Goal: Find specific page/section: Find specific page/section

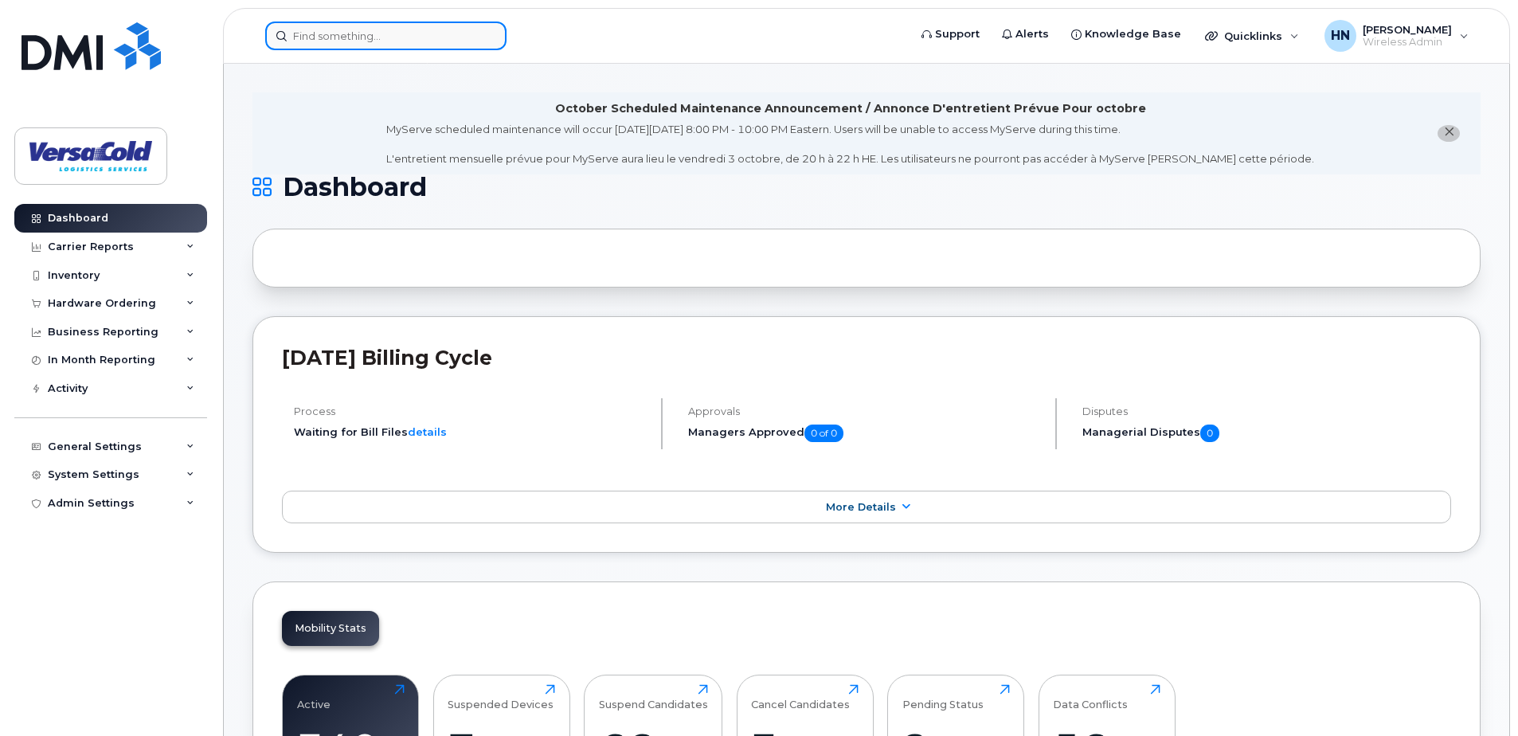
click at [399, 33] on input at bounding box center [385, 36] width 241 height 29
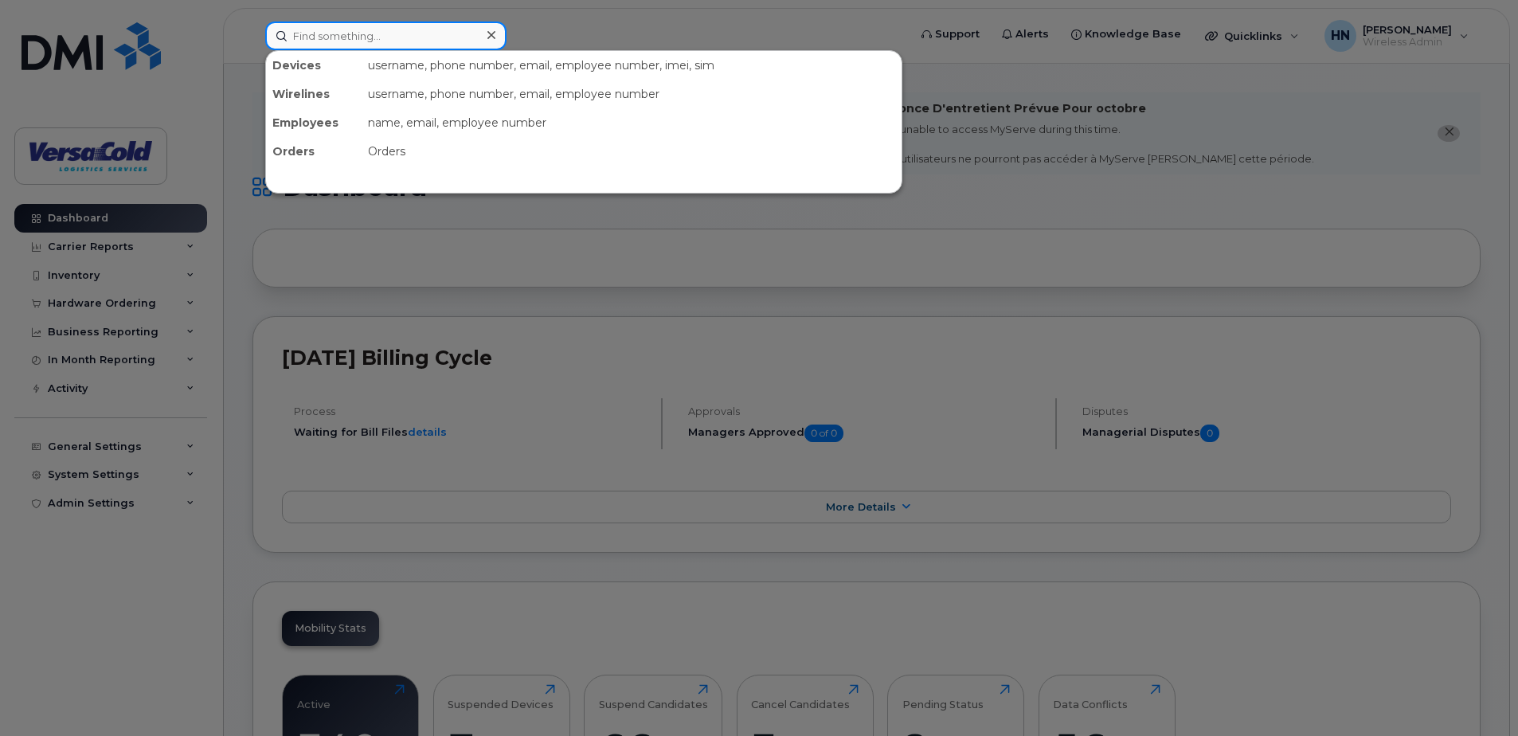
click at [382, 34] on input at bounding box center [385, 36] width 241 height 29
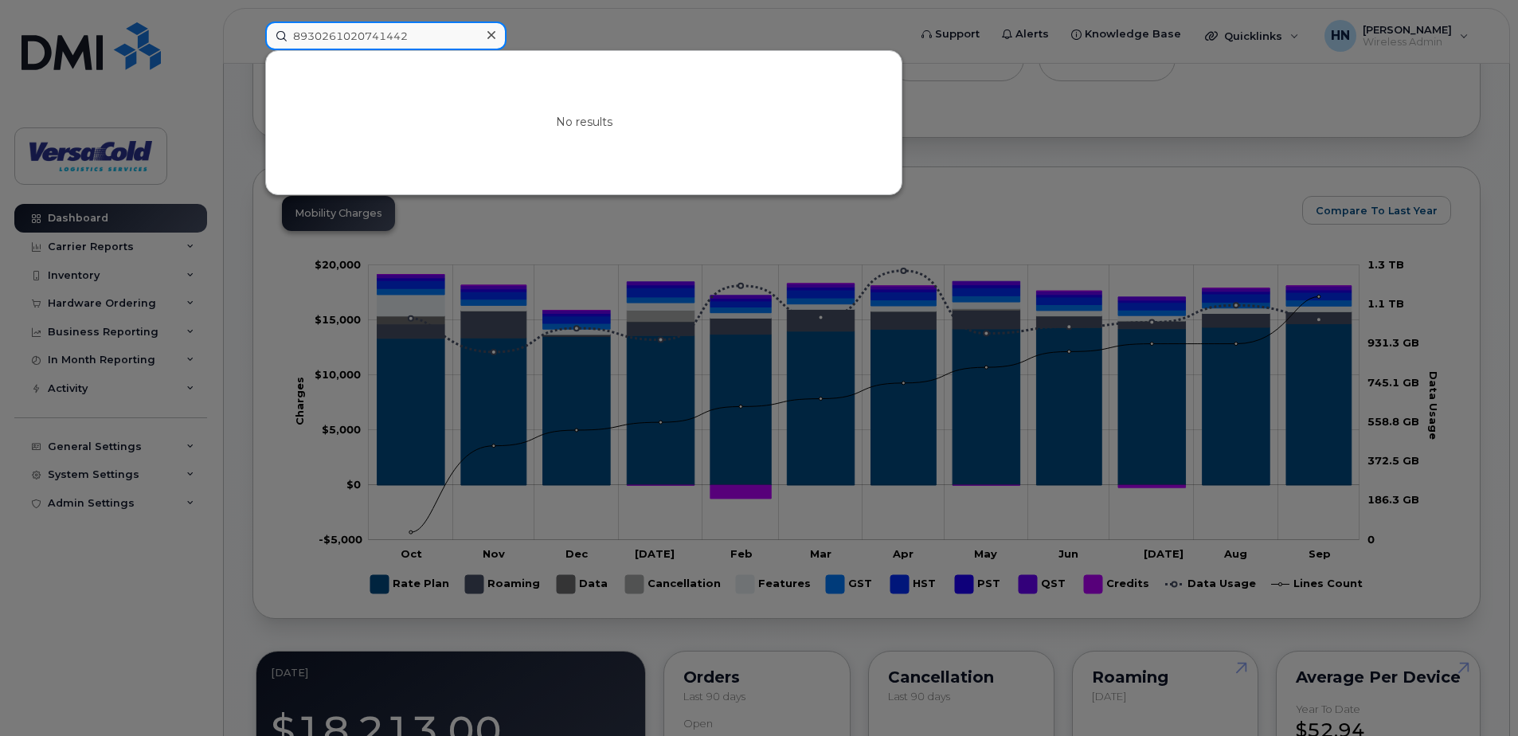
scroll to position [717, 0]
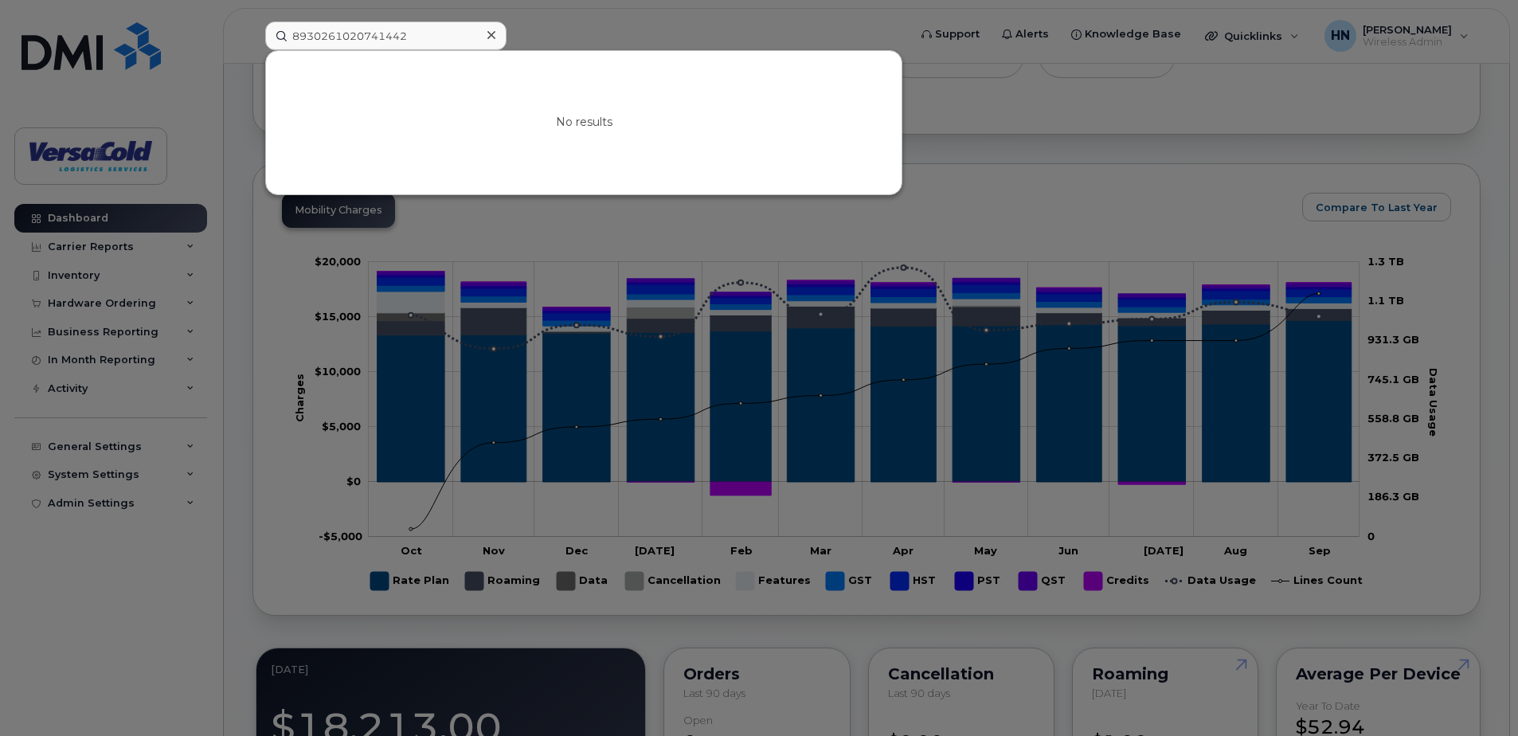
click at [1241, 179] on div at bounding box center [759, 368] width 1518 height 736
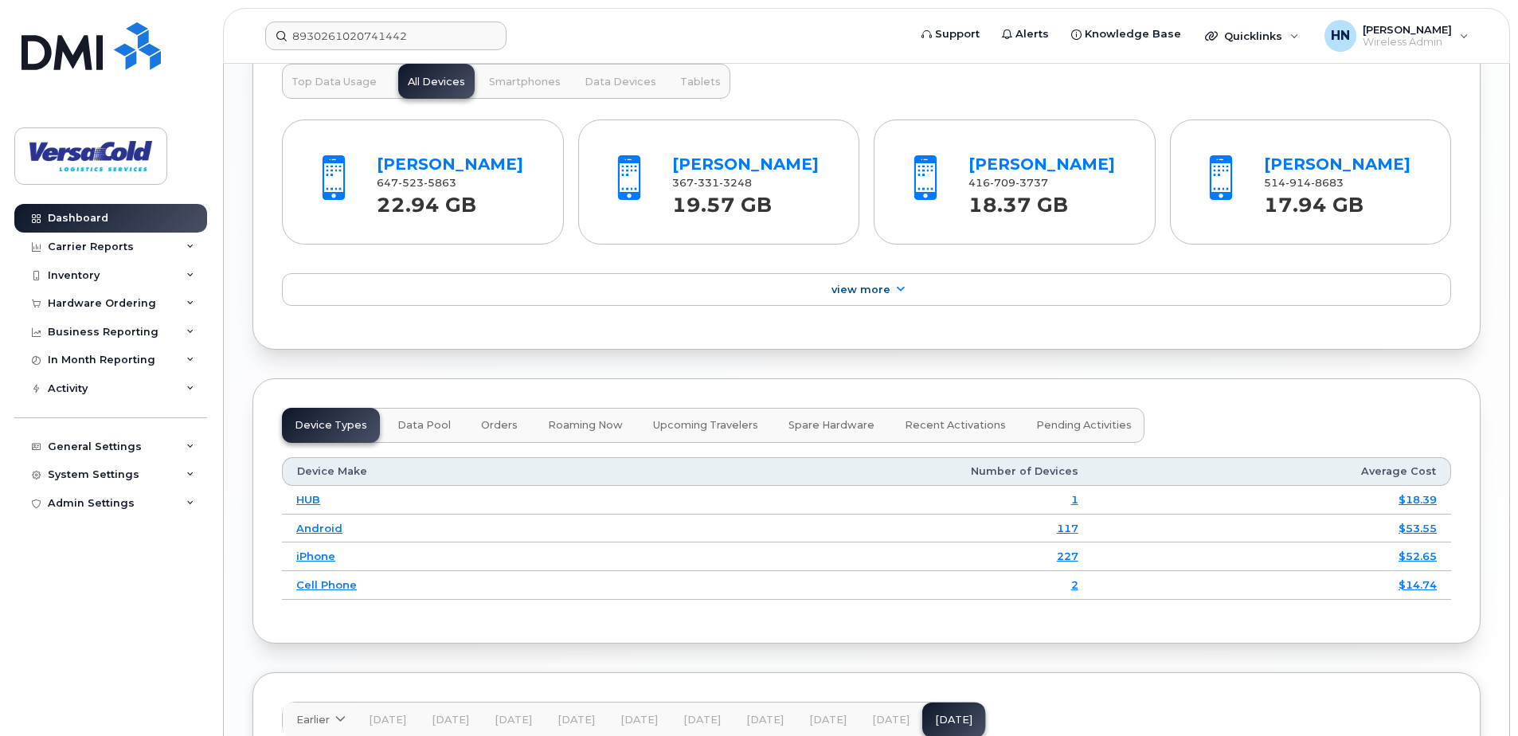
scroll to position [1752, 0]
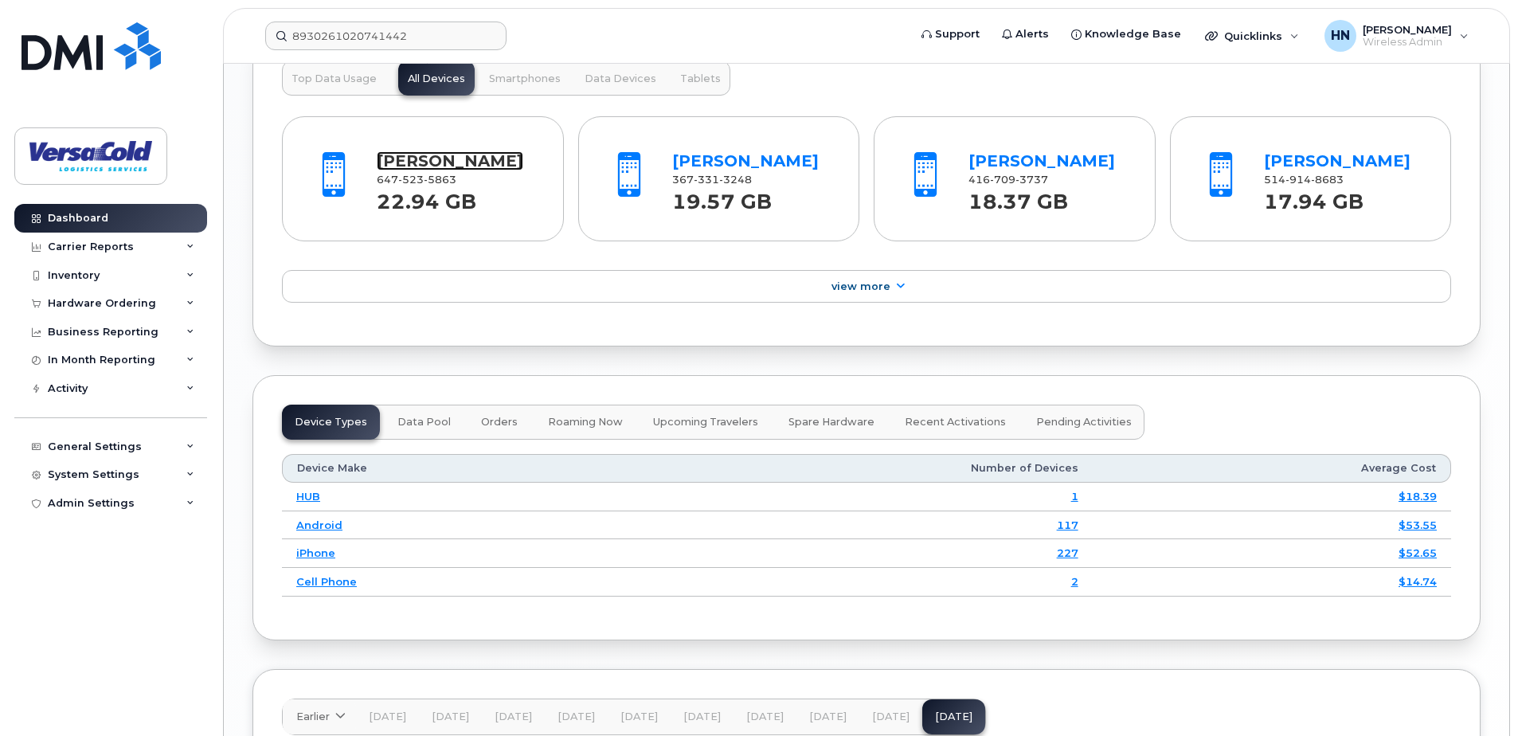
click at [475, 155] on link "[PERSON_NAME]" at bounding box center [450, 160] width 147 height 19
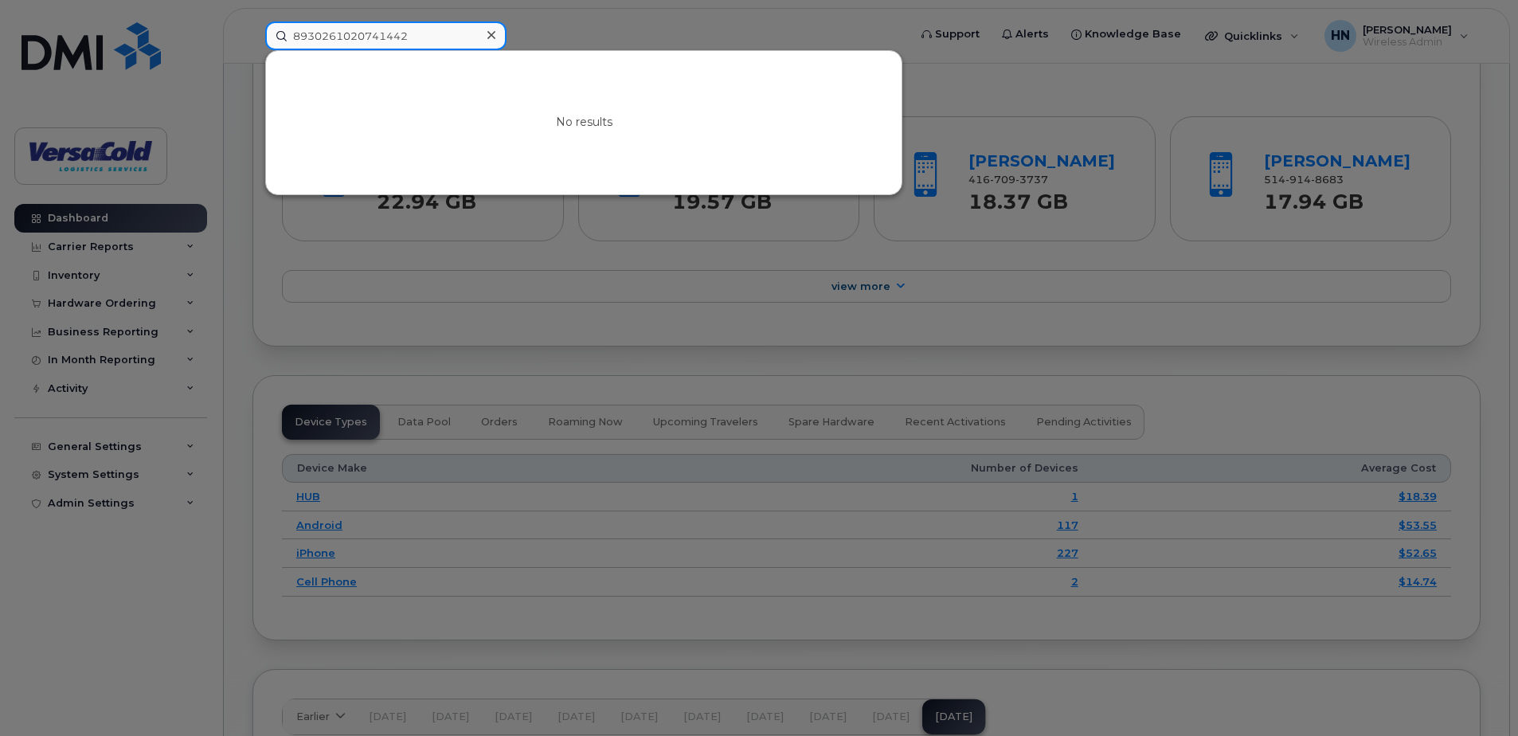
drag, startPoint x: 428, startPoint y: 36, endPoint x: 260, endPoint y: 37, distance: 168.1
click at [260, 37] on div "8930261020741442 No results" at bounding box center [581, 36] width 658 height 29
type input "519533"
click at [369, 36] on input "519533" at bounding box center [385, 36] width 241 height 29
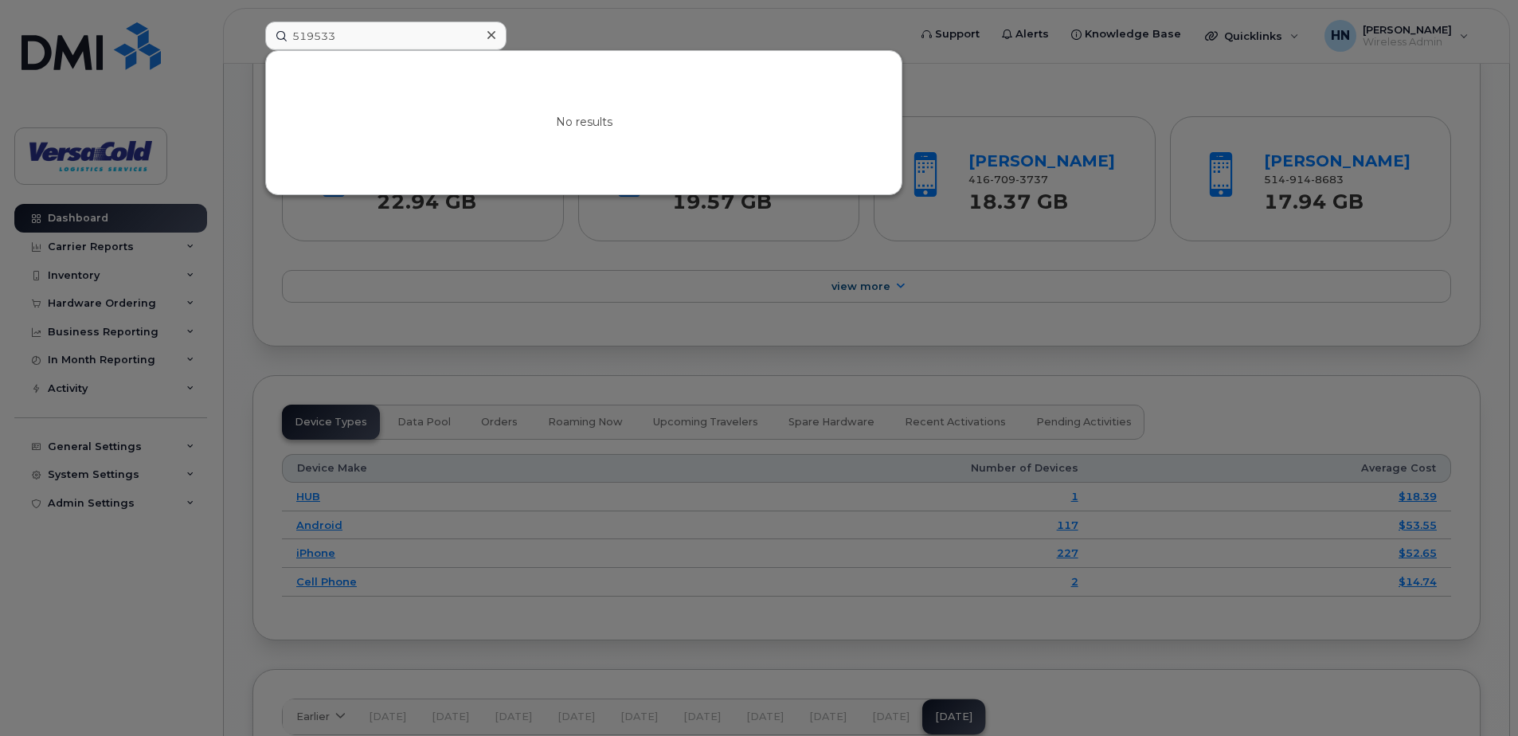
click at [1344, 104] on div at bounding box center [759, 368] width 1518 height 736
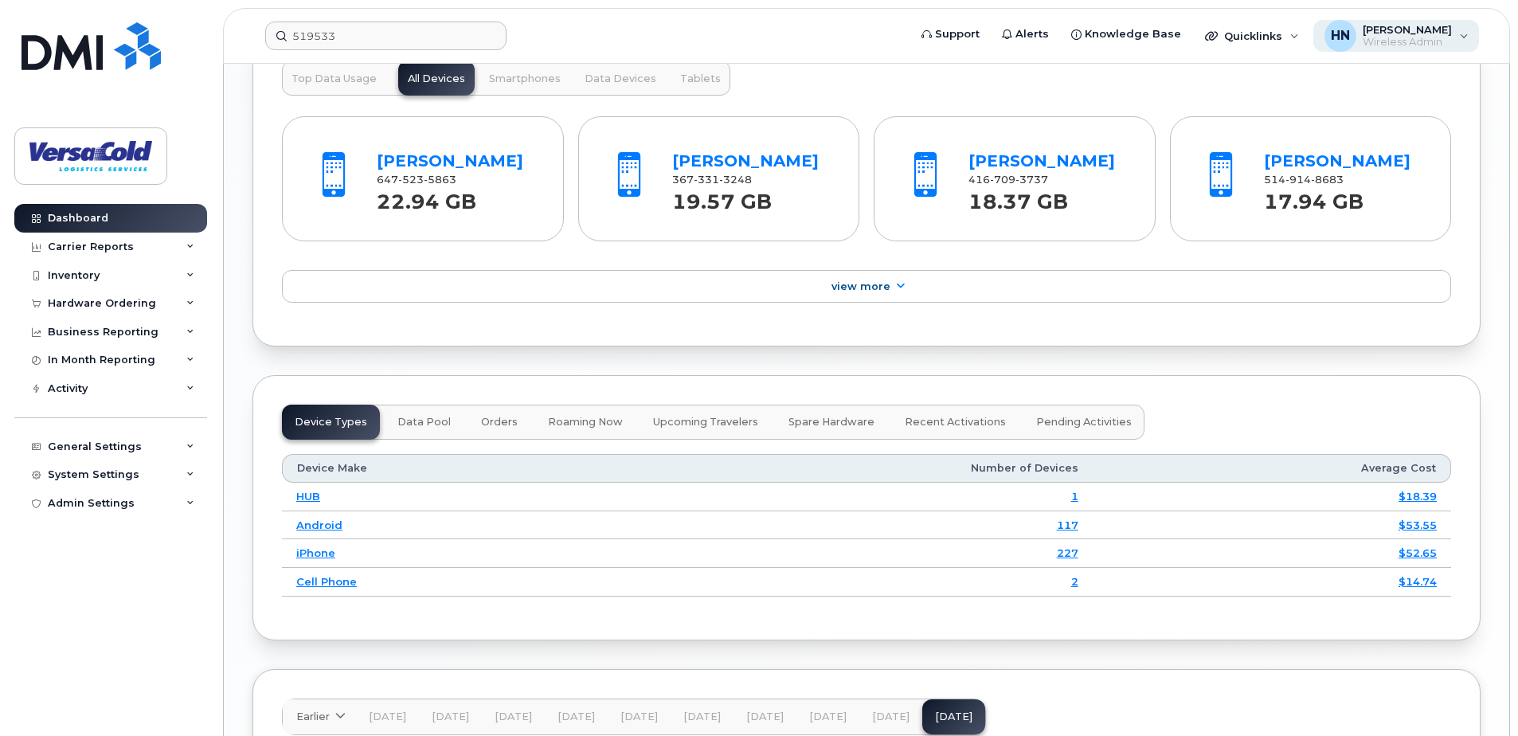
click at [1448, 34] on span "[PERSON_NAME]" at bounding box center [1407, 29] width 89 height 13
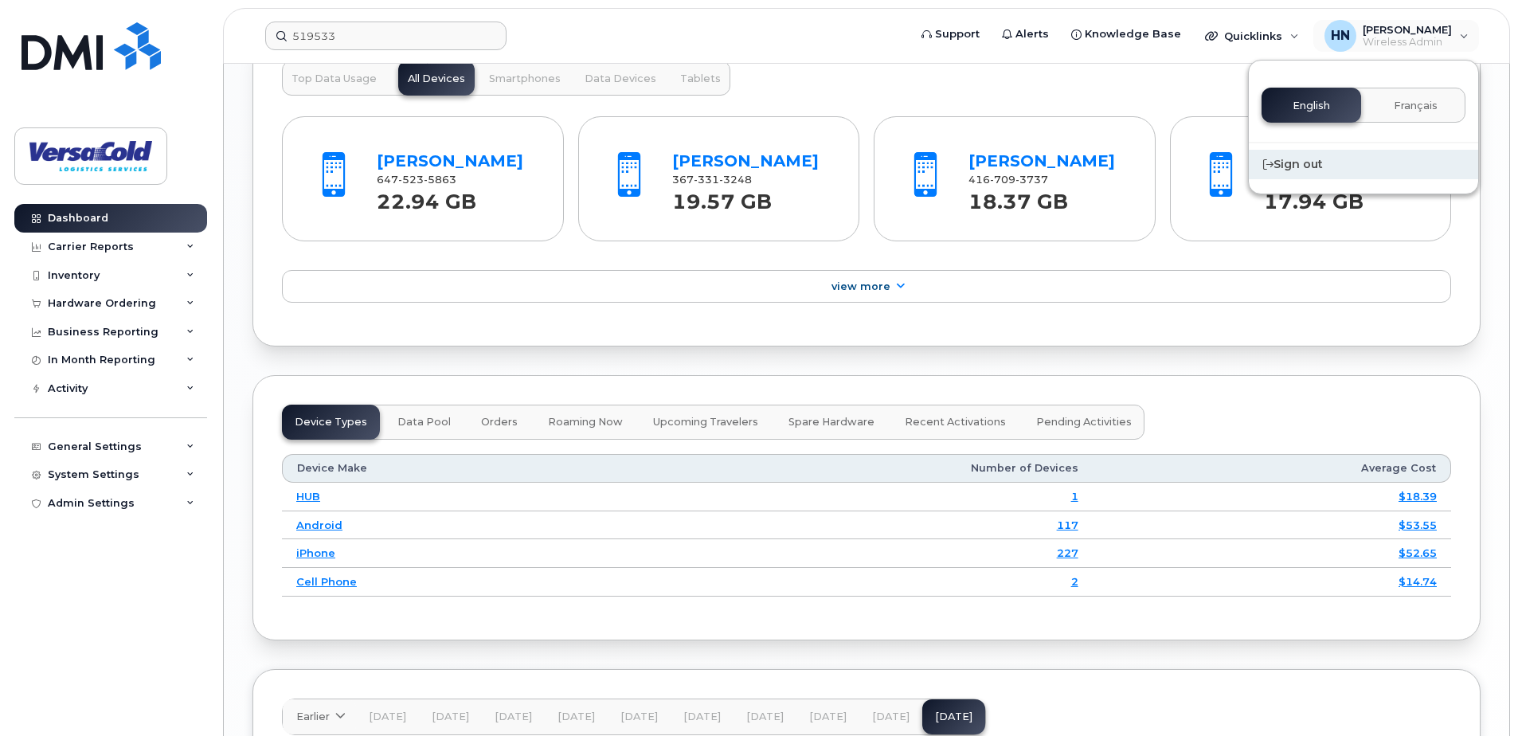
click at [1304, 157] on div "Sign out" at bounding box center [1363, 164] width 229 height 29
